Goal: Find specific page/section: Find specific page/section

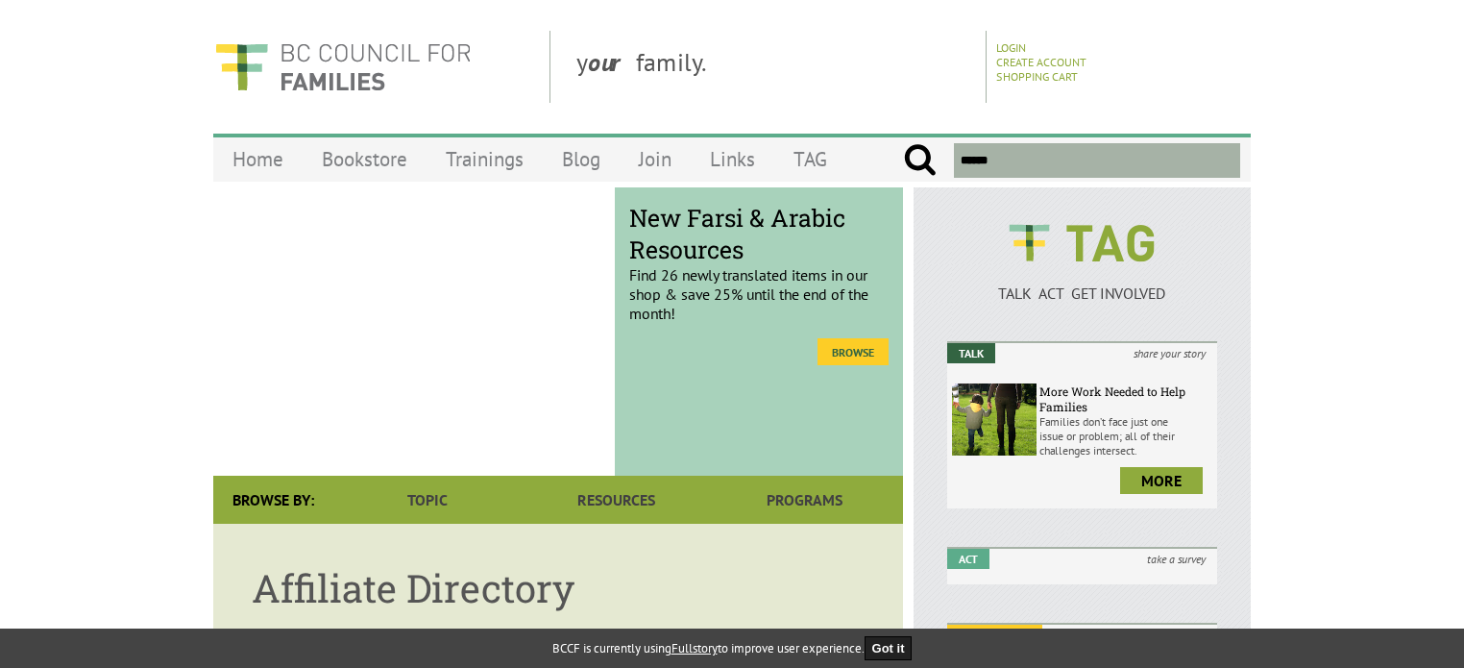
click at [866, 349] on link "browse" at bounding box center [852, 351] width 71 height 27
click at [855, 353] on link "browse" at bounding box center [853, 351] width 71 height 27
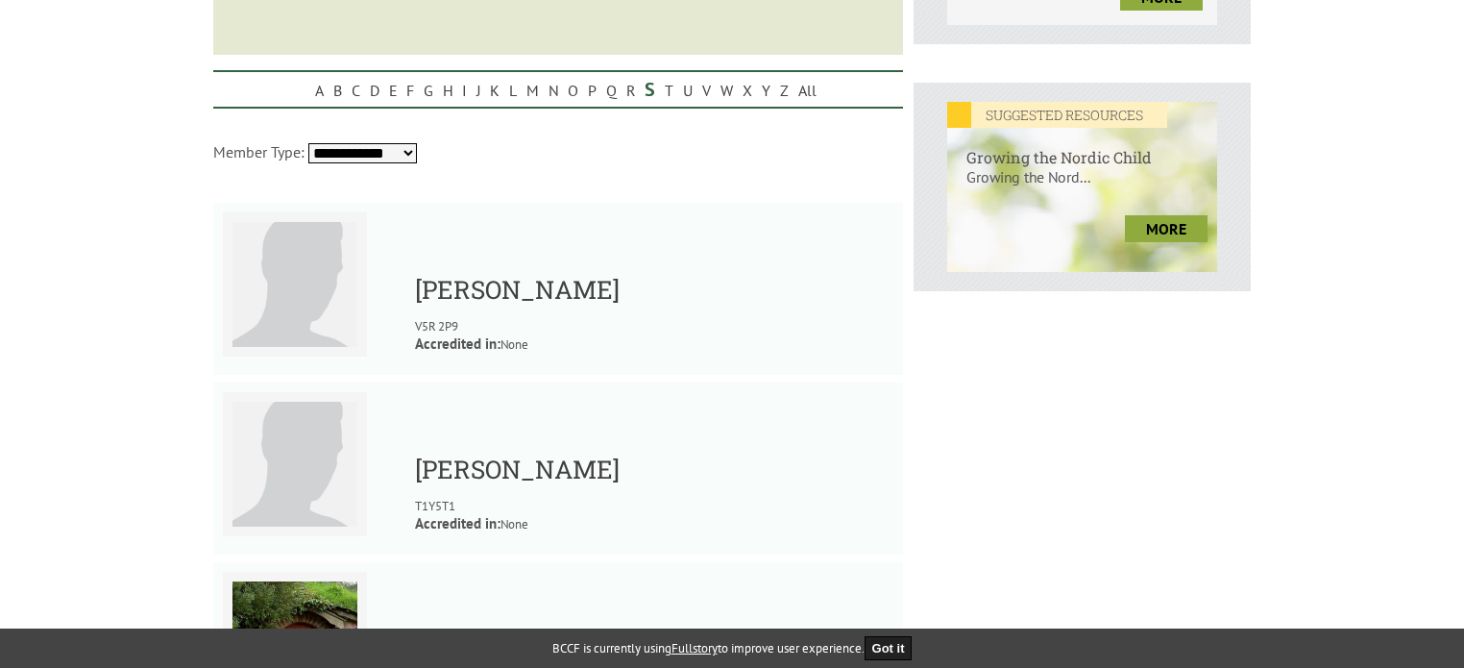
scroll to position [672, 0]
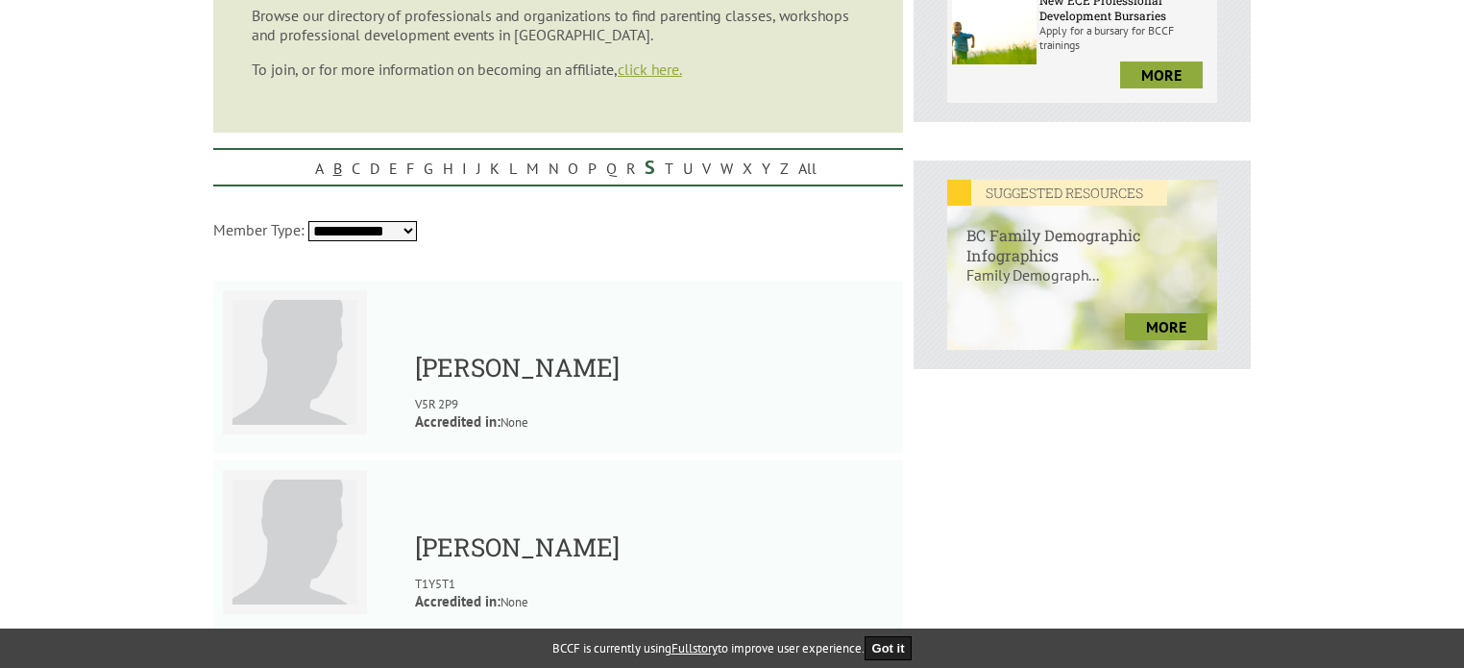
click at [332, 171] on link "B" at bounding box center [338, 168] width 18 height 29
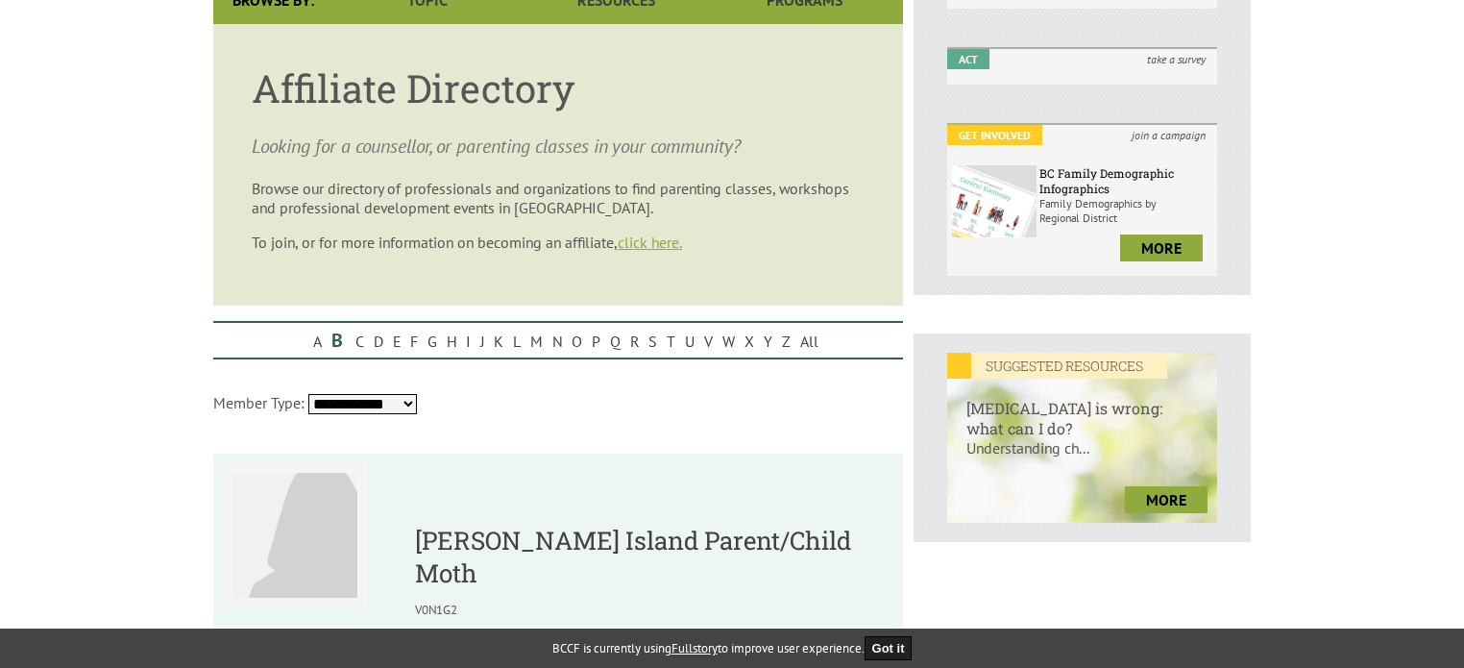
scroll to position [480, 0]
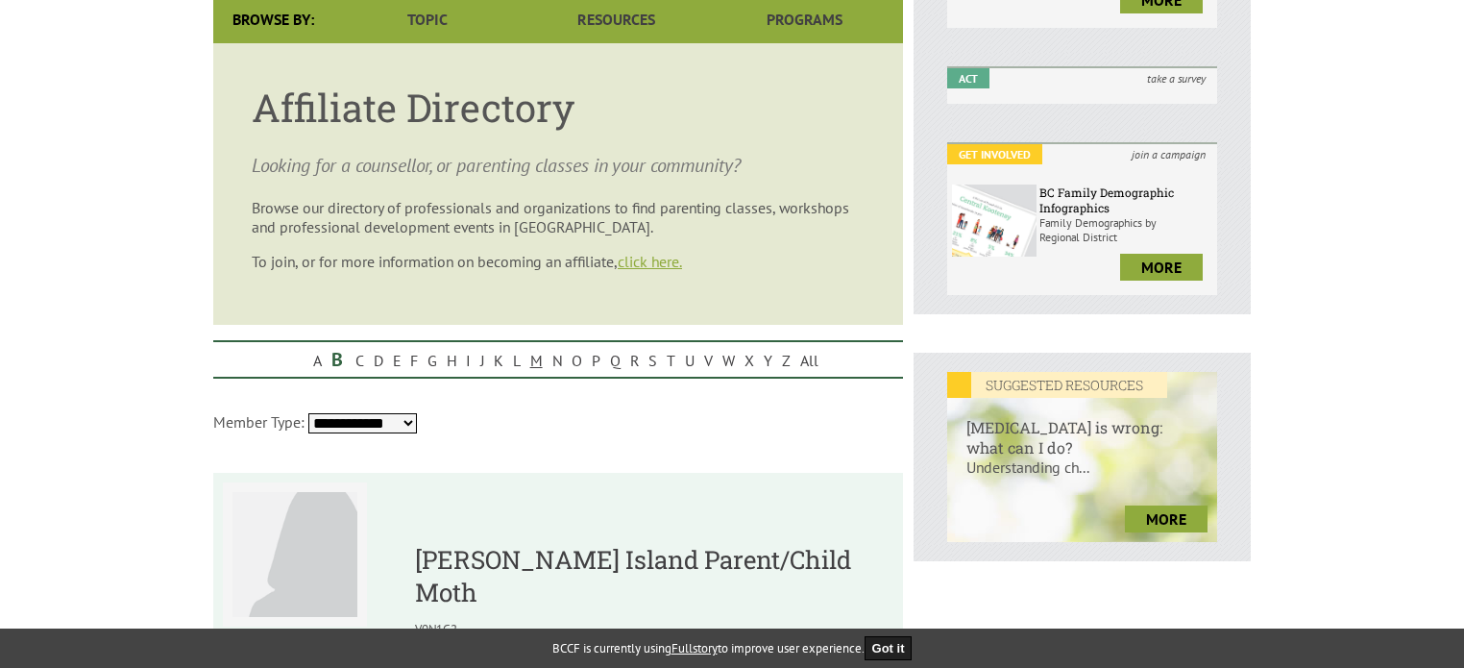
click at [533, 364] on link "M" at bounding box center [536, 360] width 22 height 29
